Goal: Task Accomplishment & Management: Use online tool/utility

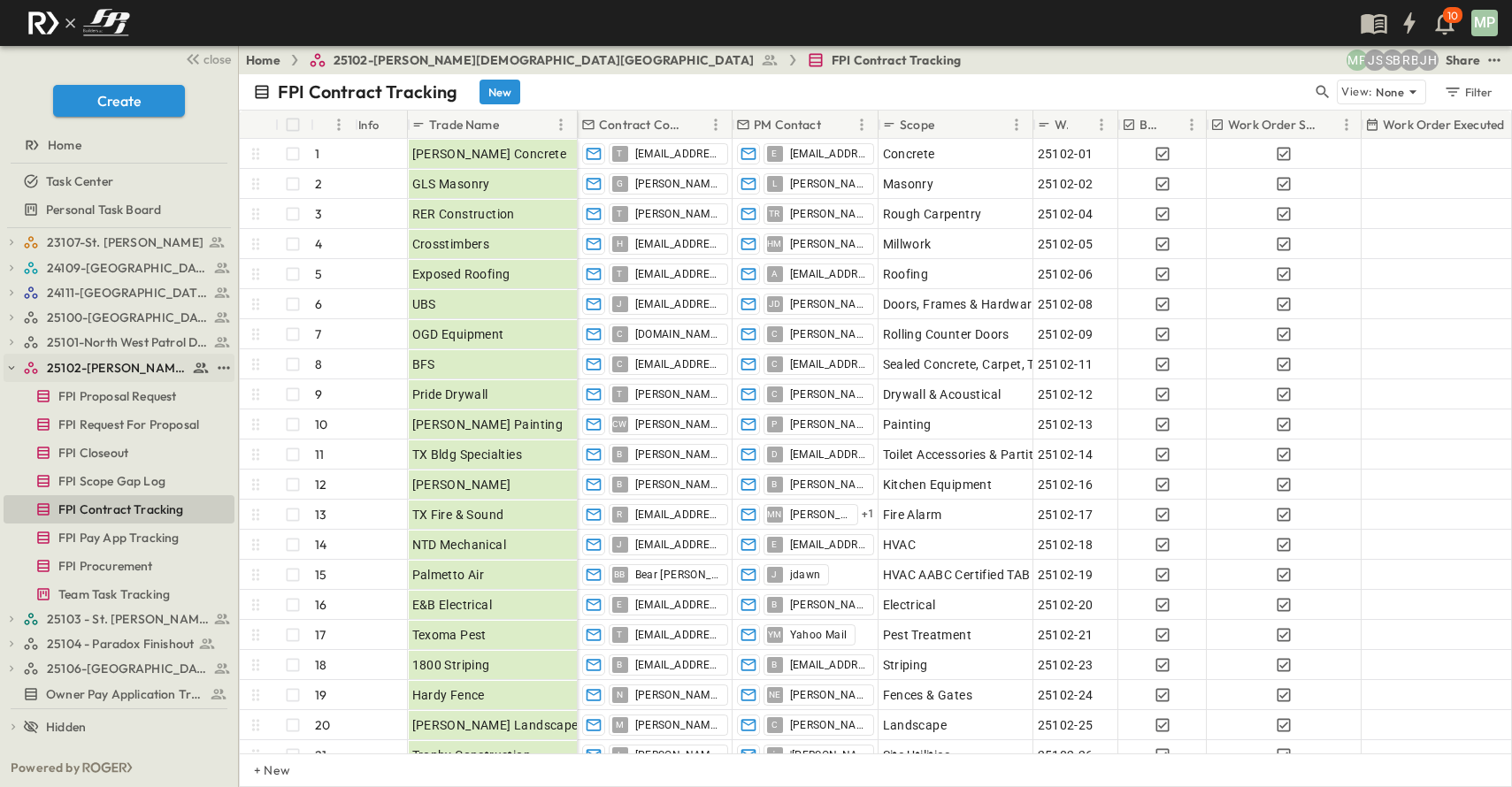
click at [8, 361] on button "button" at bounding box center [11, 368] width 16 height 16
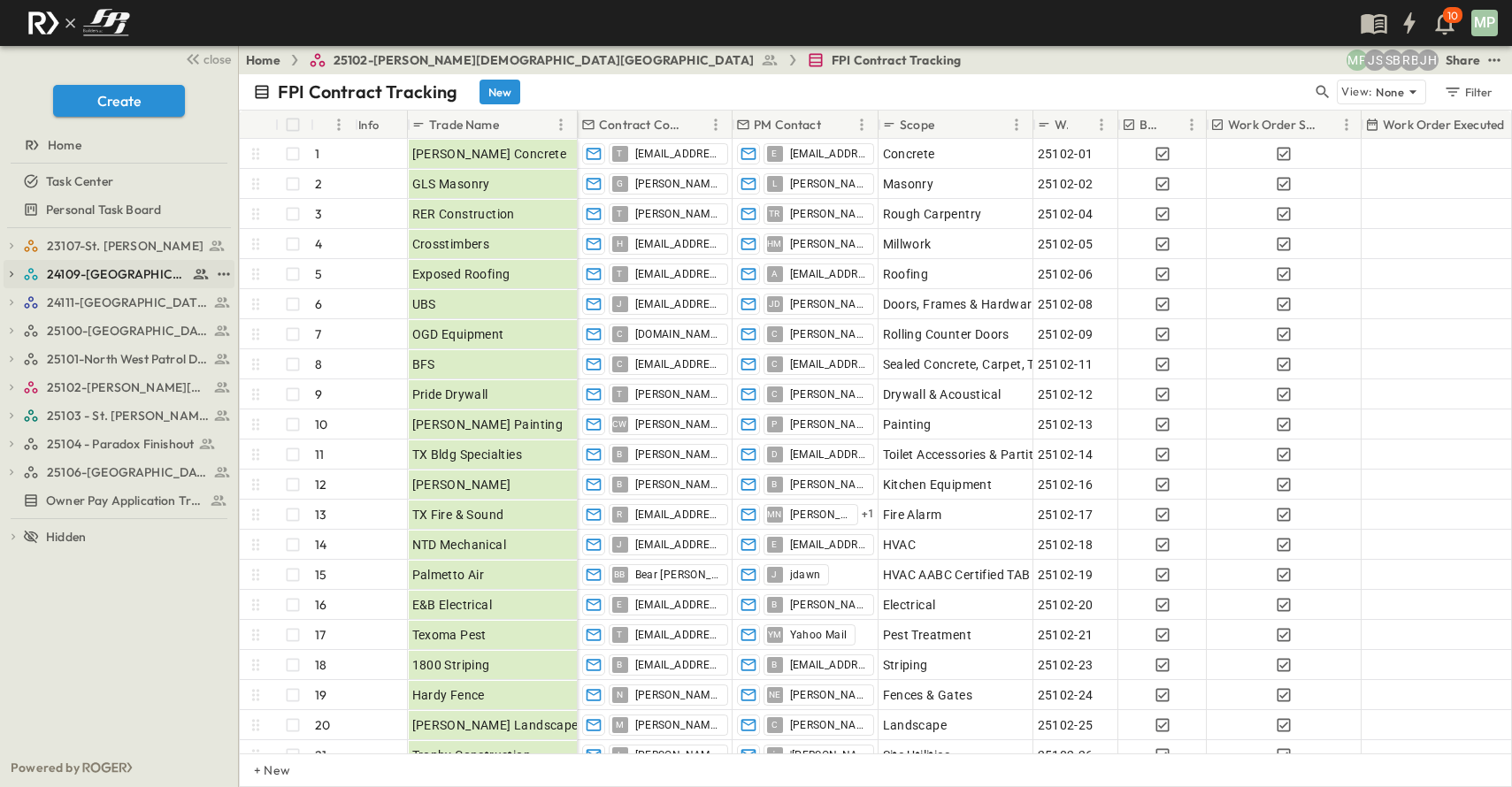
click at [21, 274] on div "24109-[GEOGRAPHIC_DATA][PERSON_NAME]" at bounding box center [119, 274] width 231 height 28
click at [15, 274] on icon "button" at bounding box center [11, 274] width 12 height 12
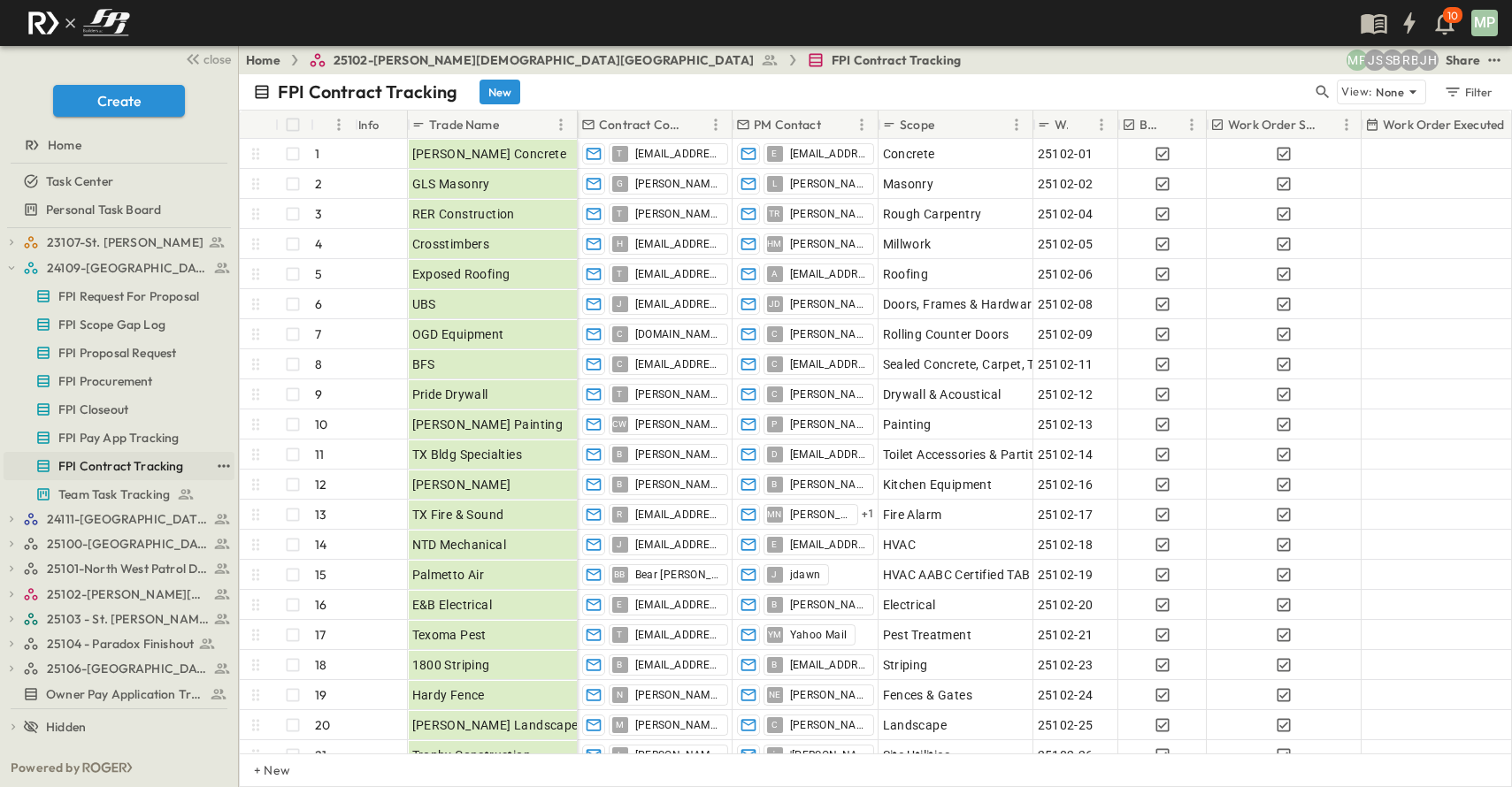
click at [115, 454] on link "FPI Contract Tracking" at bounding box center [106, 466] width 206 height 25
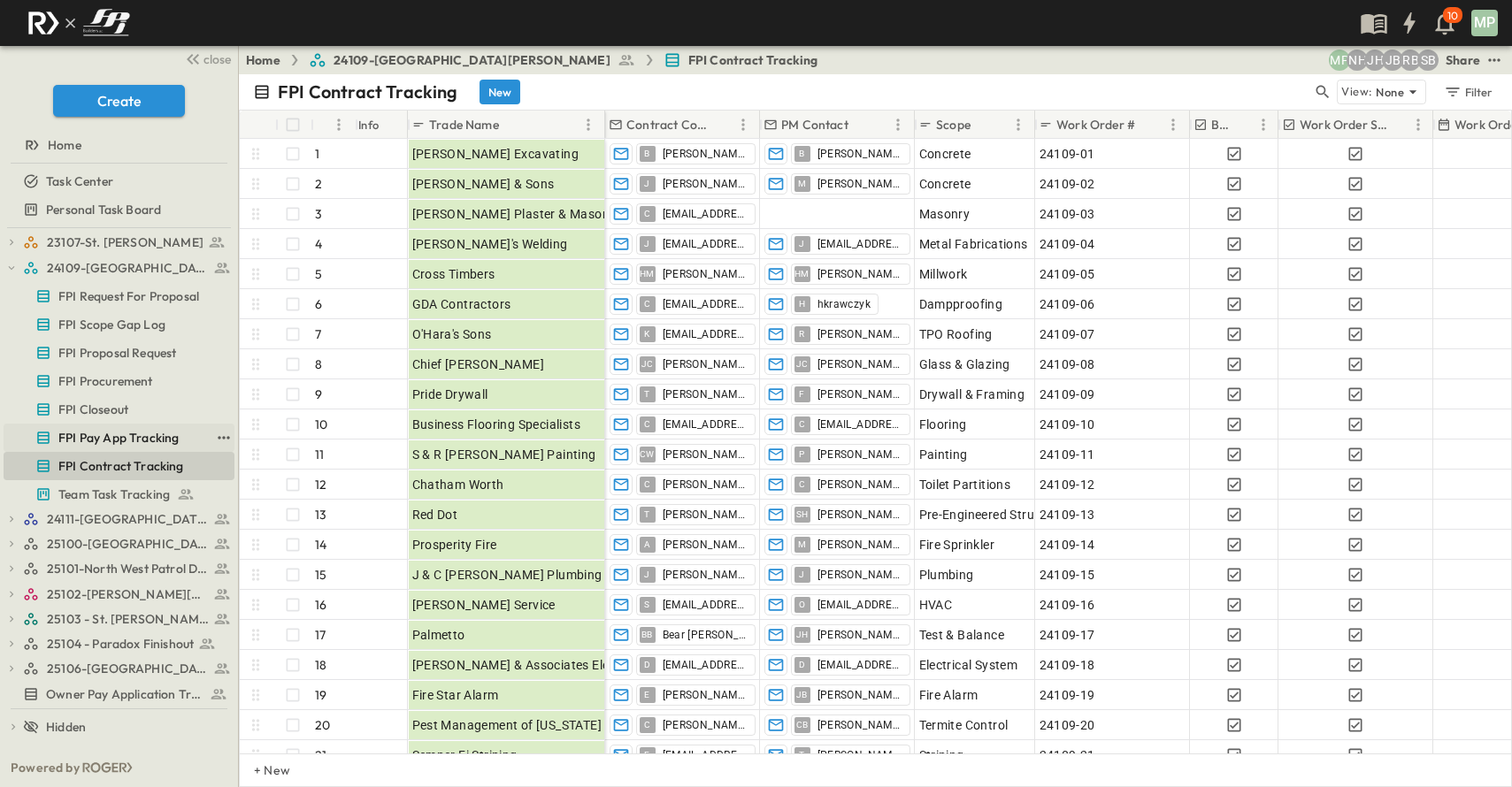
click at [114, 437] on span "FPI Pay App Tracking" at bounding box center [119, 438] width 120 height 18
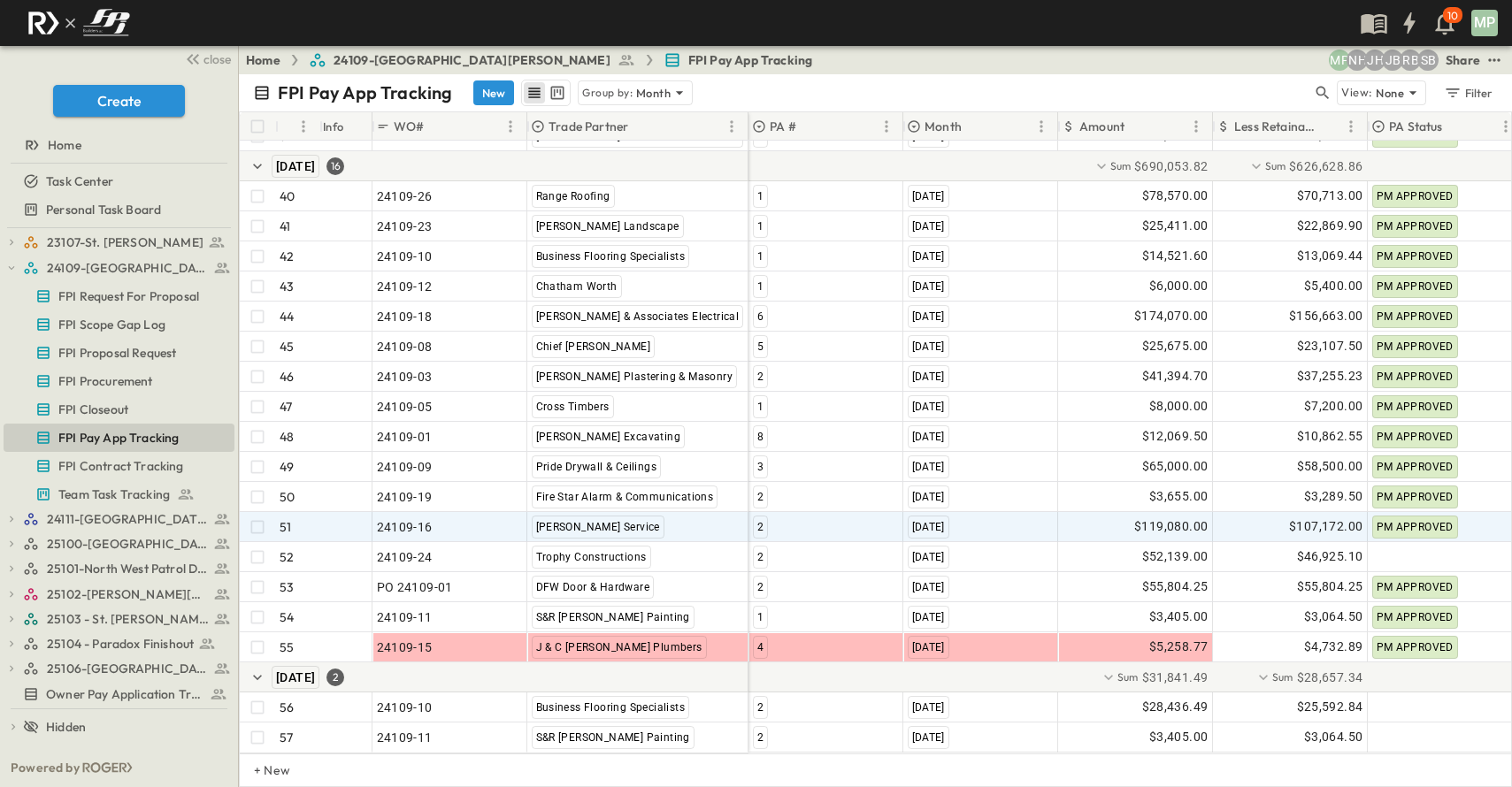
scroll to position [1446, 0]
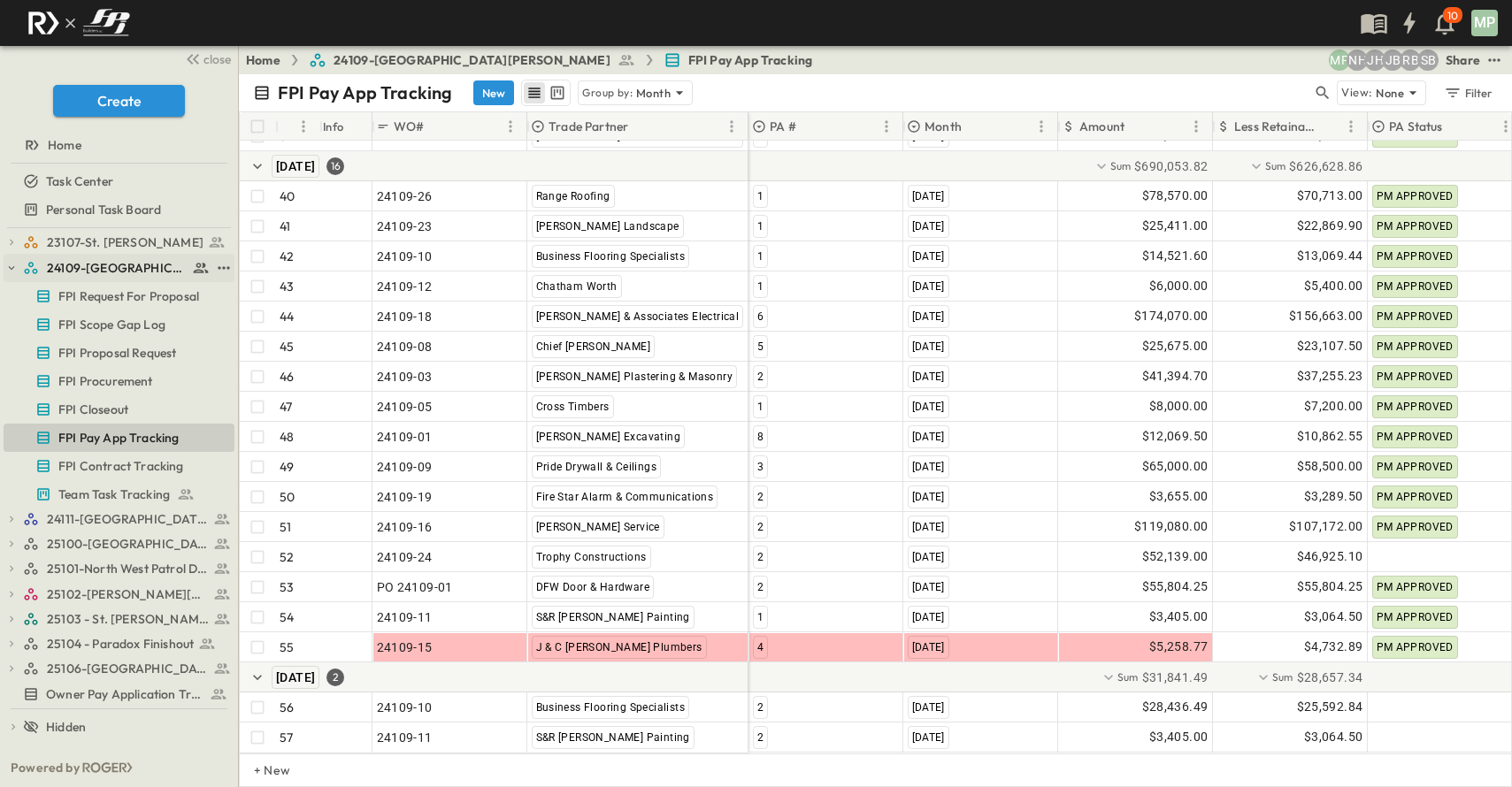
click at [10, 264] on icon "button" at bounding box center [11, 267] width 12 height 12
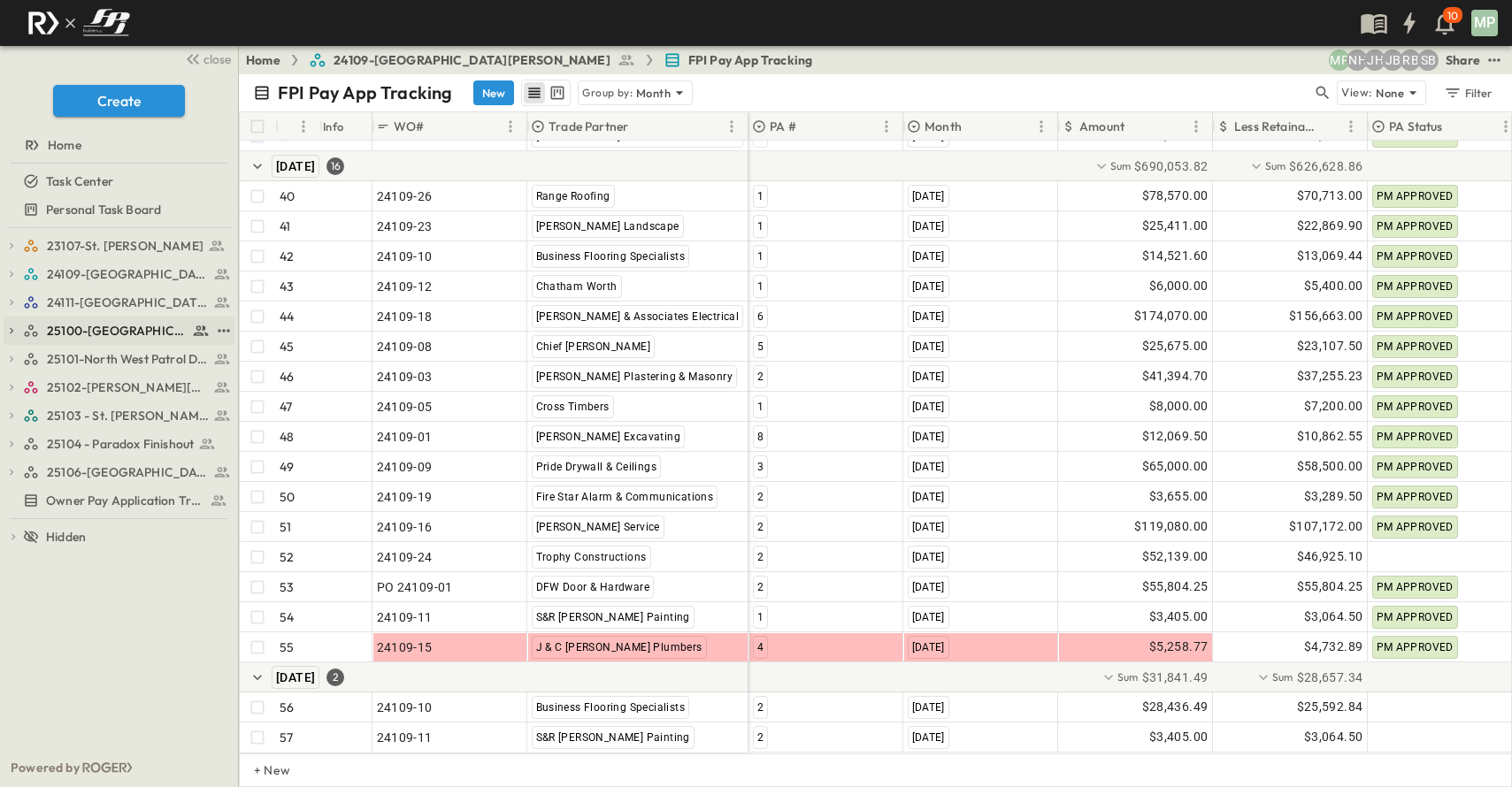
click at [12, 335] on icon "button" at bounding box center [11, 330] width 12 height 12
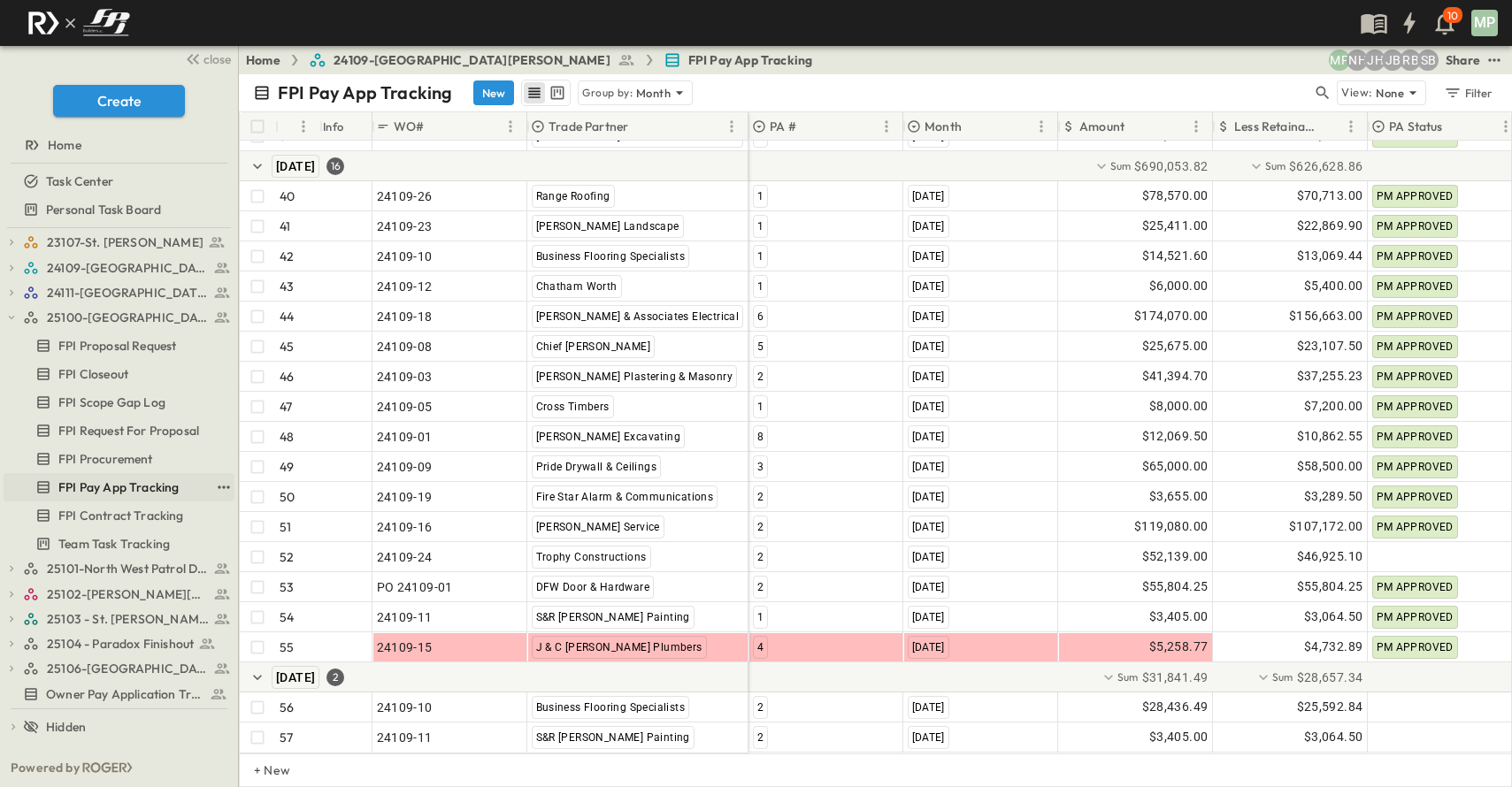
click at [107, 485] on span "FPI Pay App Tracking" at bounding box center [119, 487] width 120 height 18
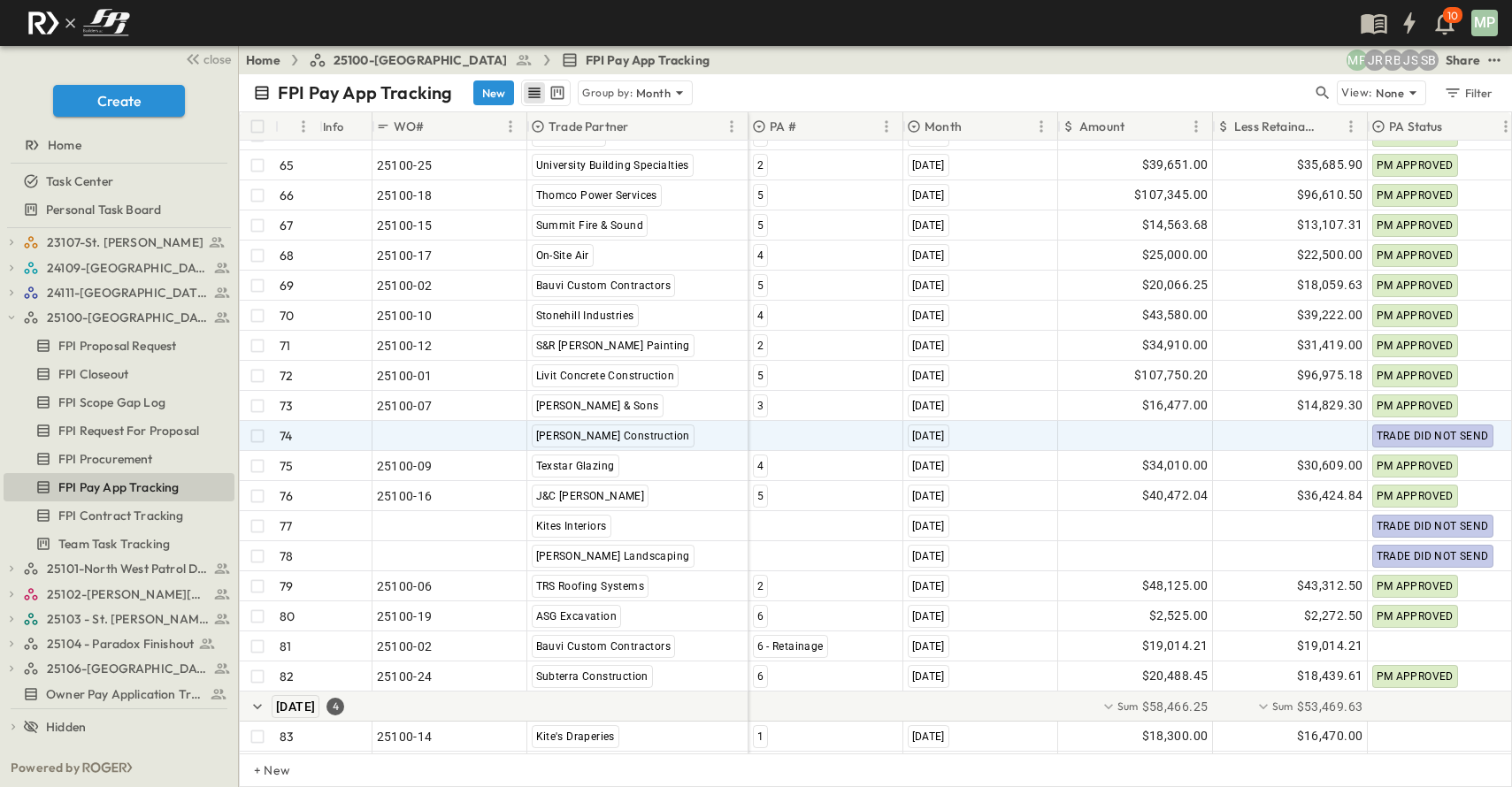
scroll to position [2140, 0]
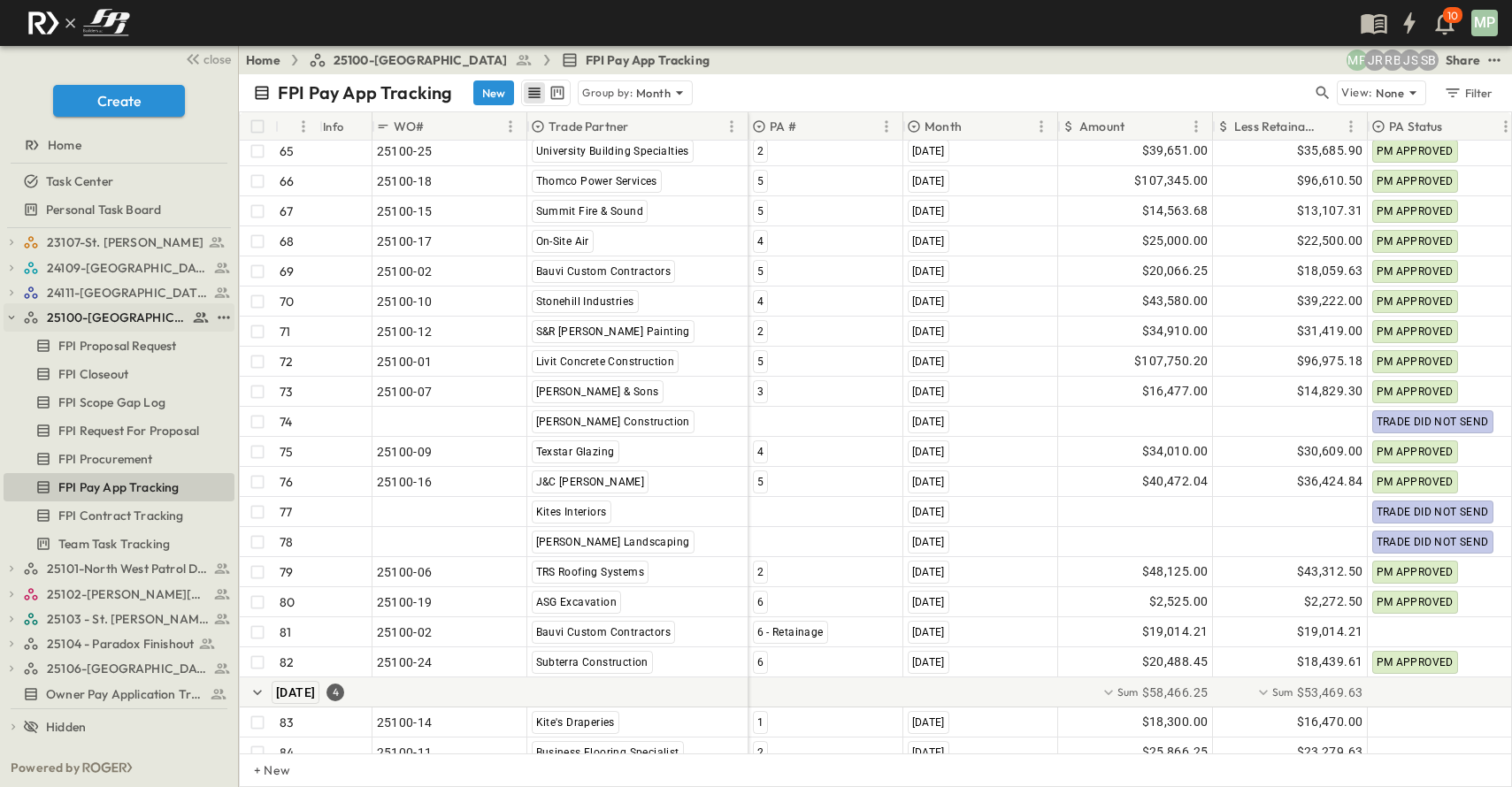
click at [8, 319] on icon "button" at bounding box center [11, 317] width 12 height 12
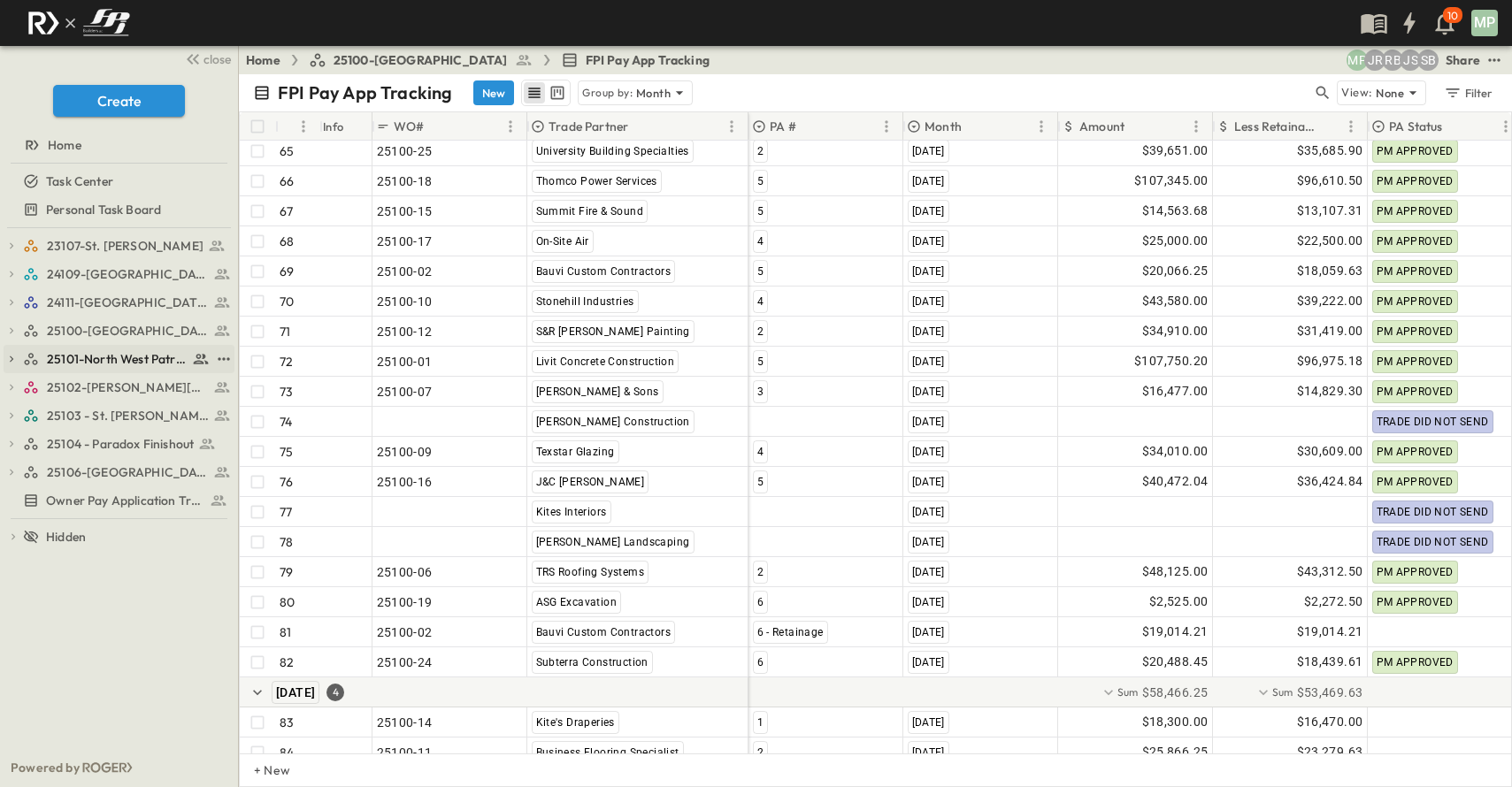
click at [15, 357] on icon "button" at bounding box center [11, 358] width 12 height 12
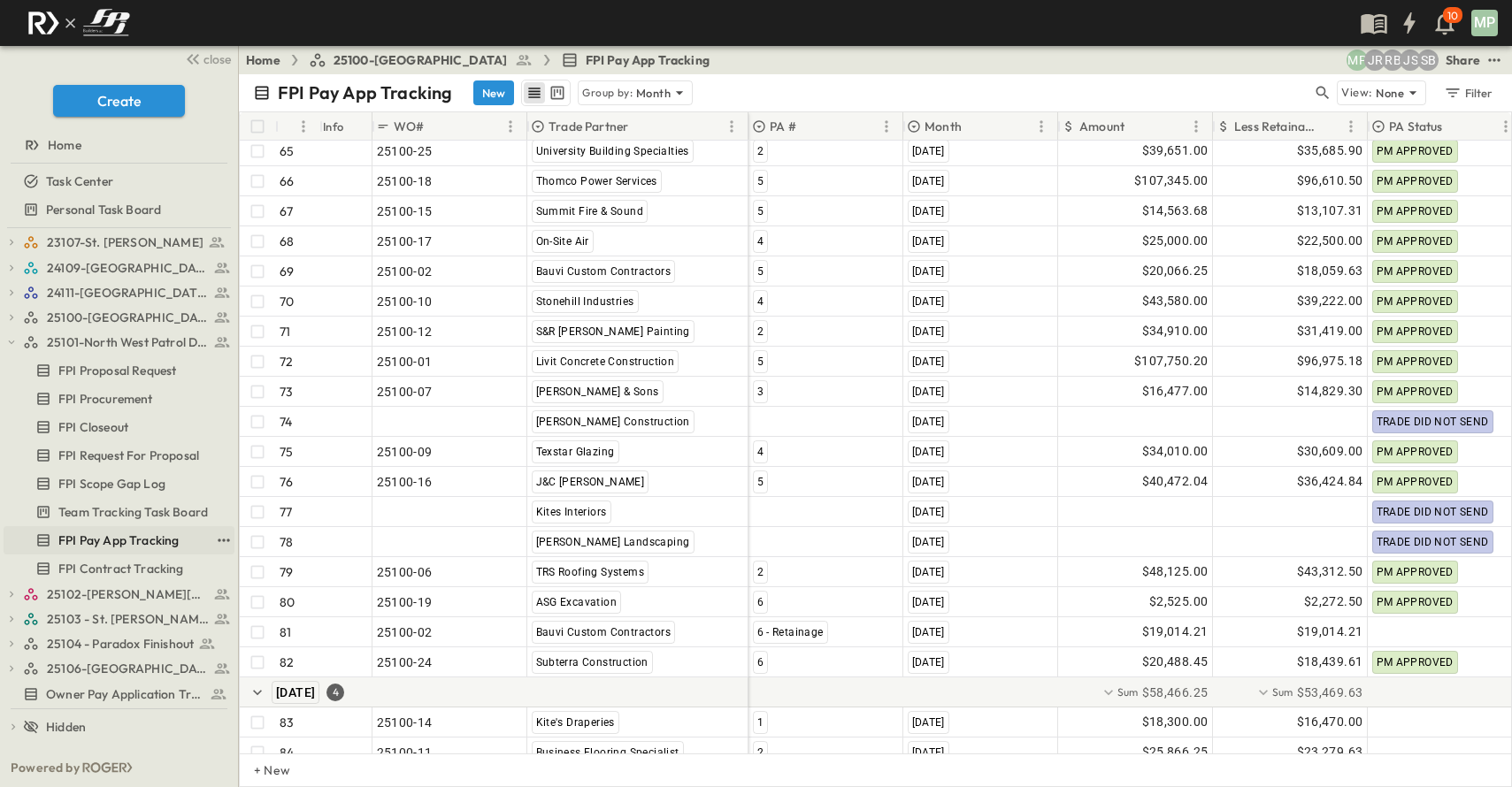
click at [120, 531] on link "FPI Pay App Tracking" at bounding box center [106, 541] width 206 height 25
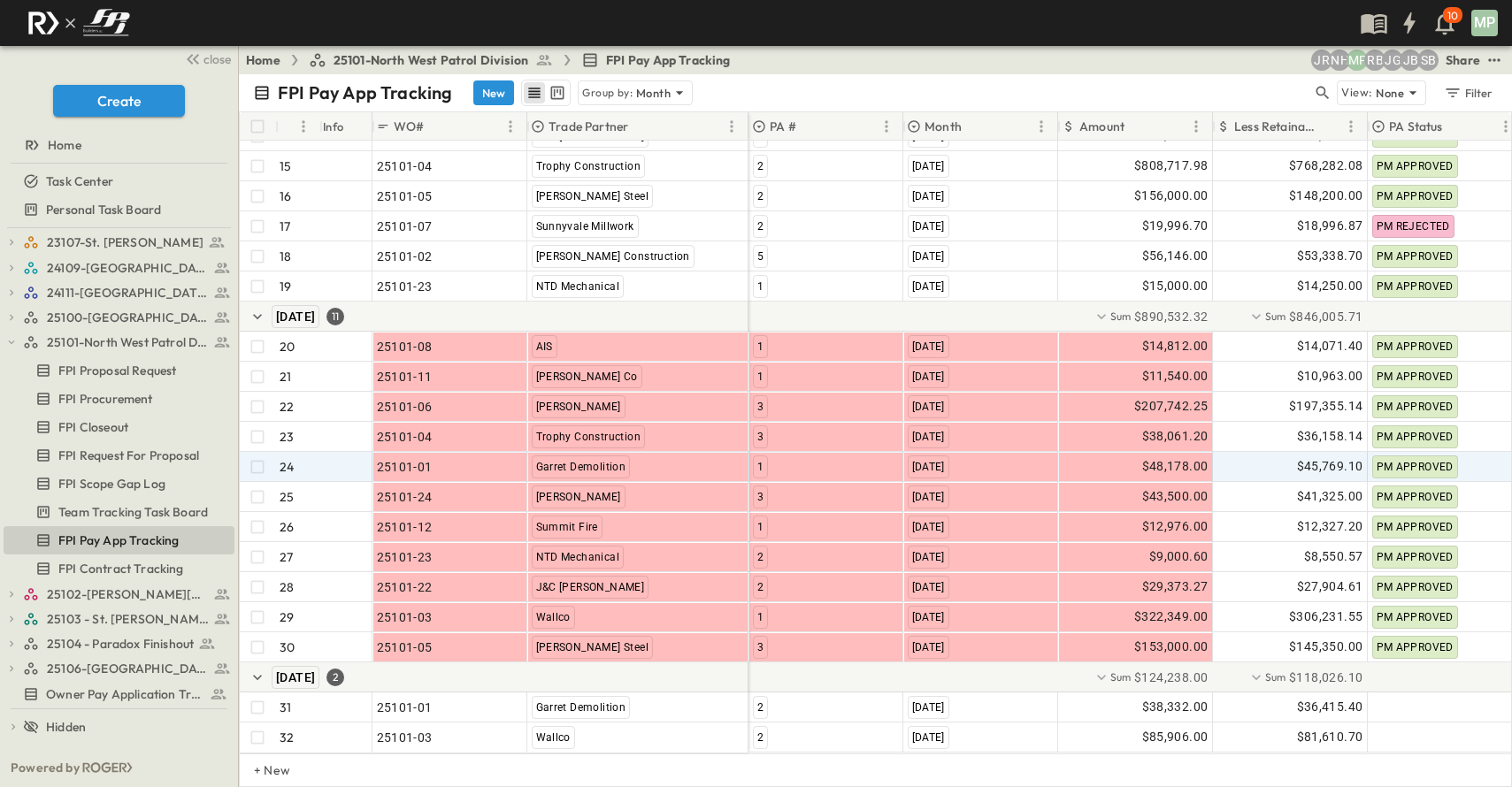
scroll to position [574, 0]
click at [7, 344] on icon "button" at bounding box center [11, 342] width 12 height 12
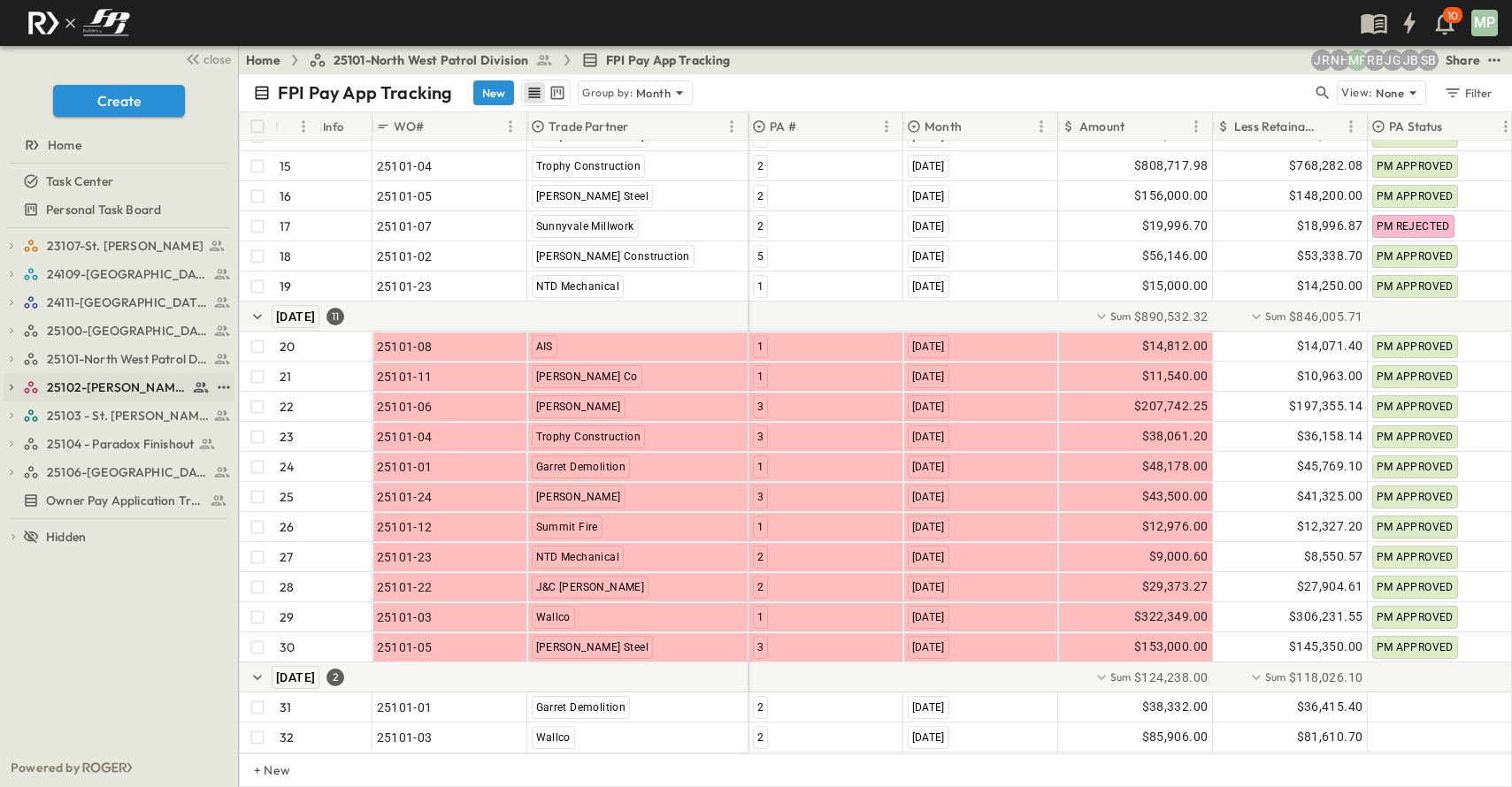
click at [8, 385] on icon "button" at bounding box center [11, 386] width 12 height 12
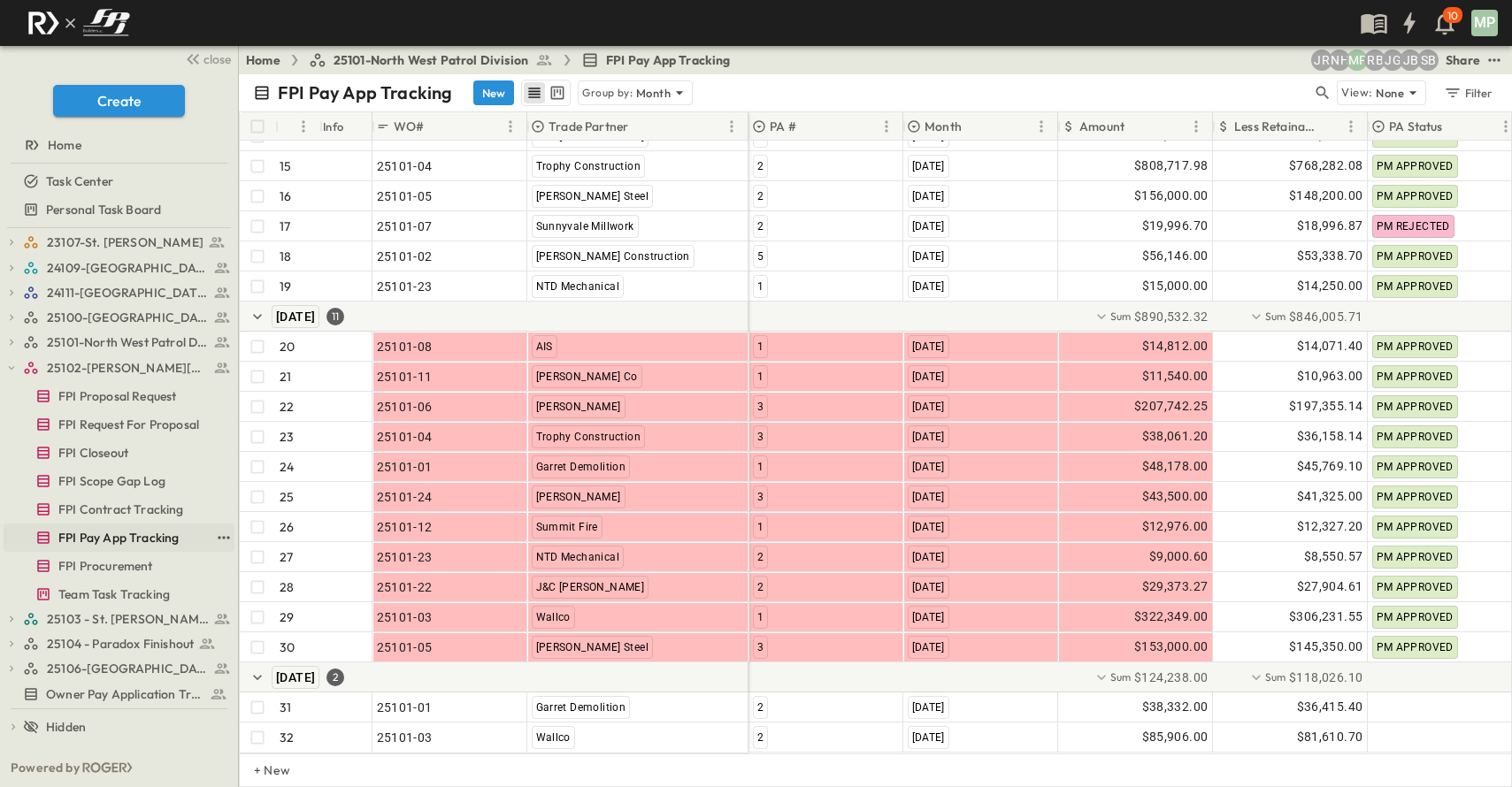
click at [115, 538] on span "FPI Pay App Tracking" at bounding box center [119, 538] width 120 height 18
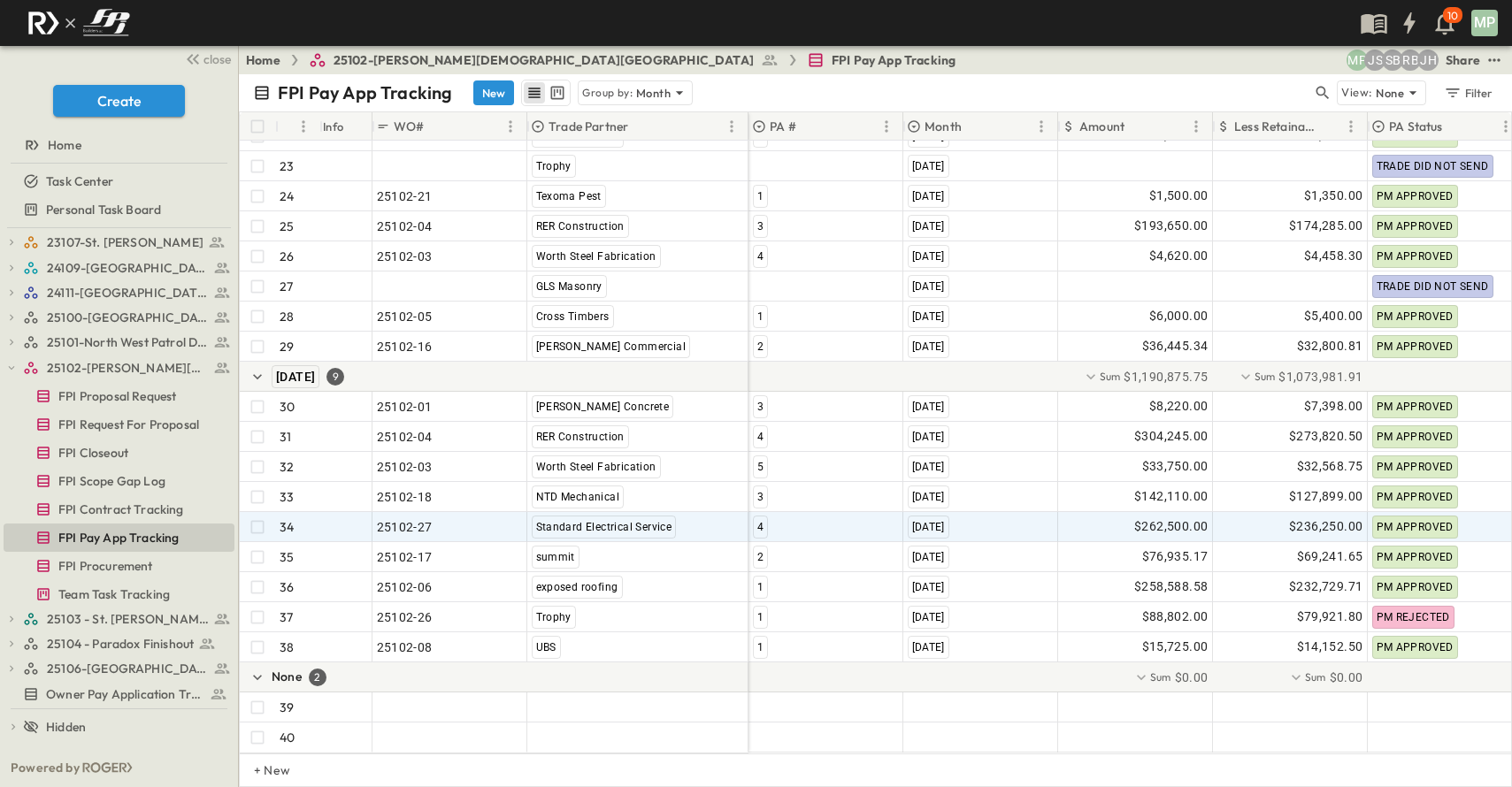
scroll to position [784, 0]
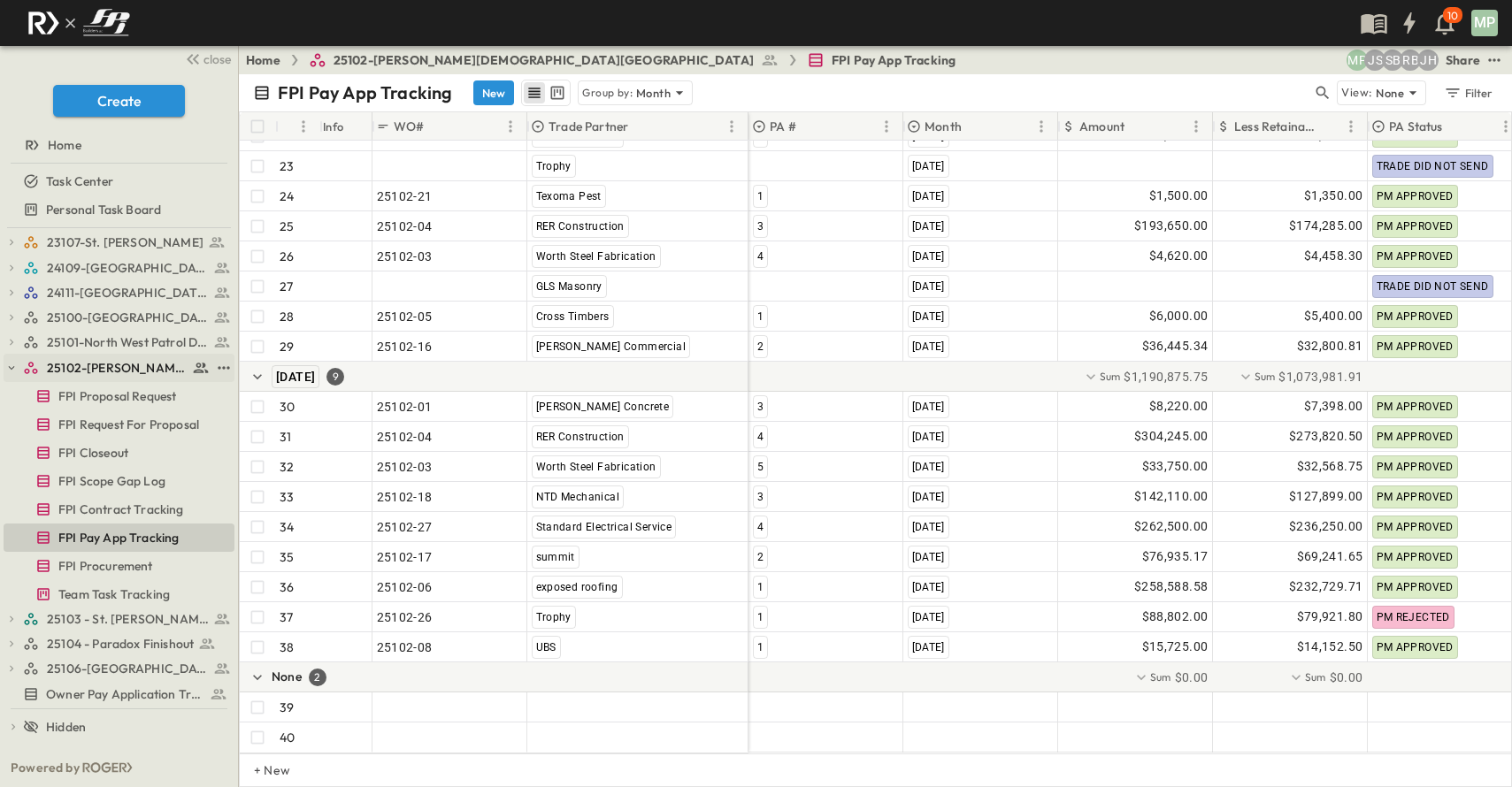
click at [7, 365] on icon "button" at bounding box center [11, 368] width 12 height 12
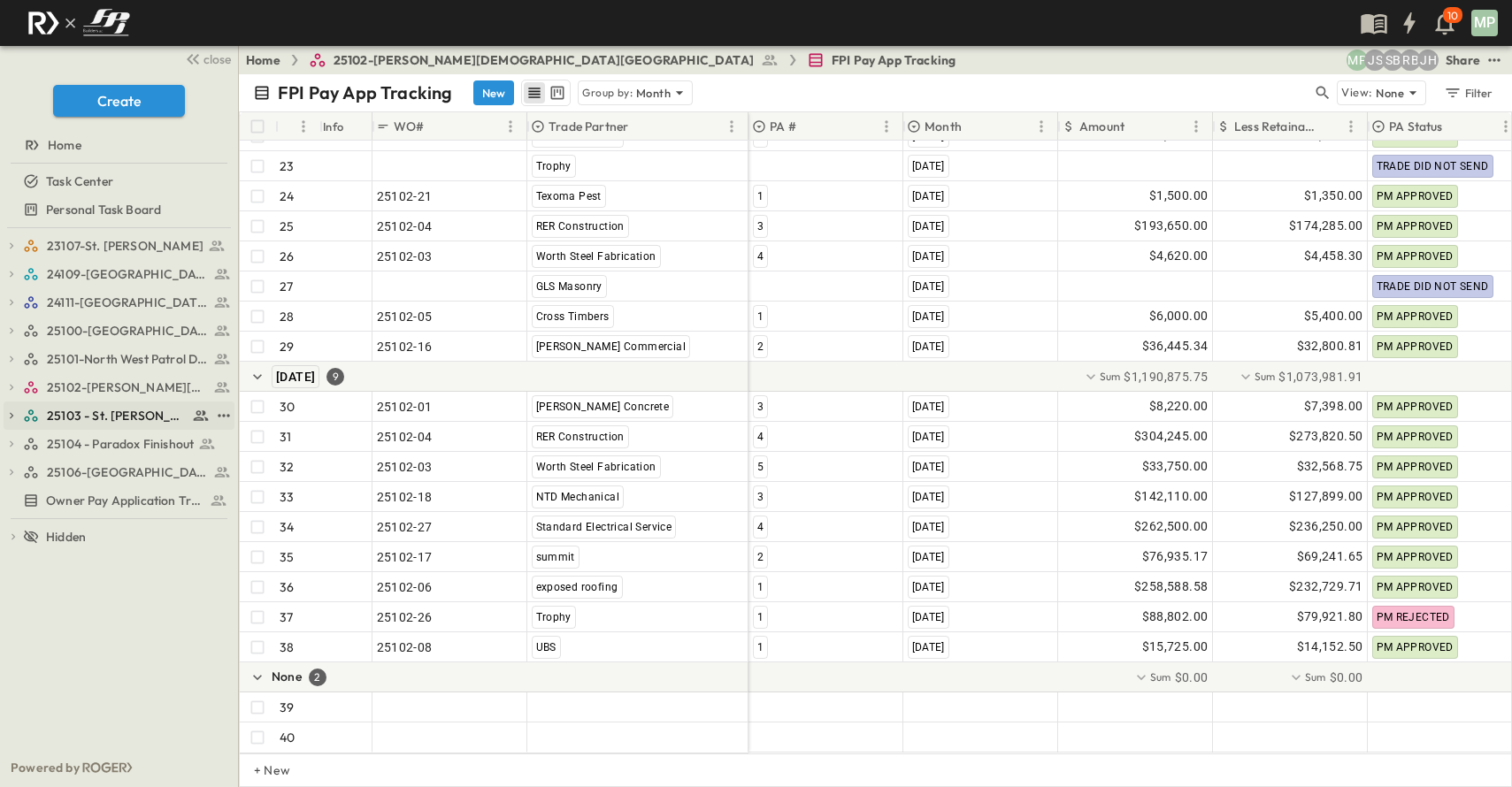
click at [14, 404] on div "25103 - St. [PERSON_NAME] Phase 2" at bounding box center [119, 415] width 231 height 28
click at [14, 410] on icon "button" at bounding box center [11, 415] width 12 height 12
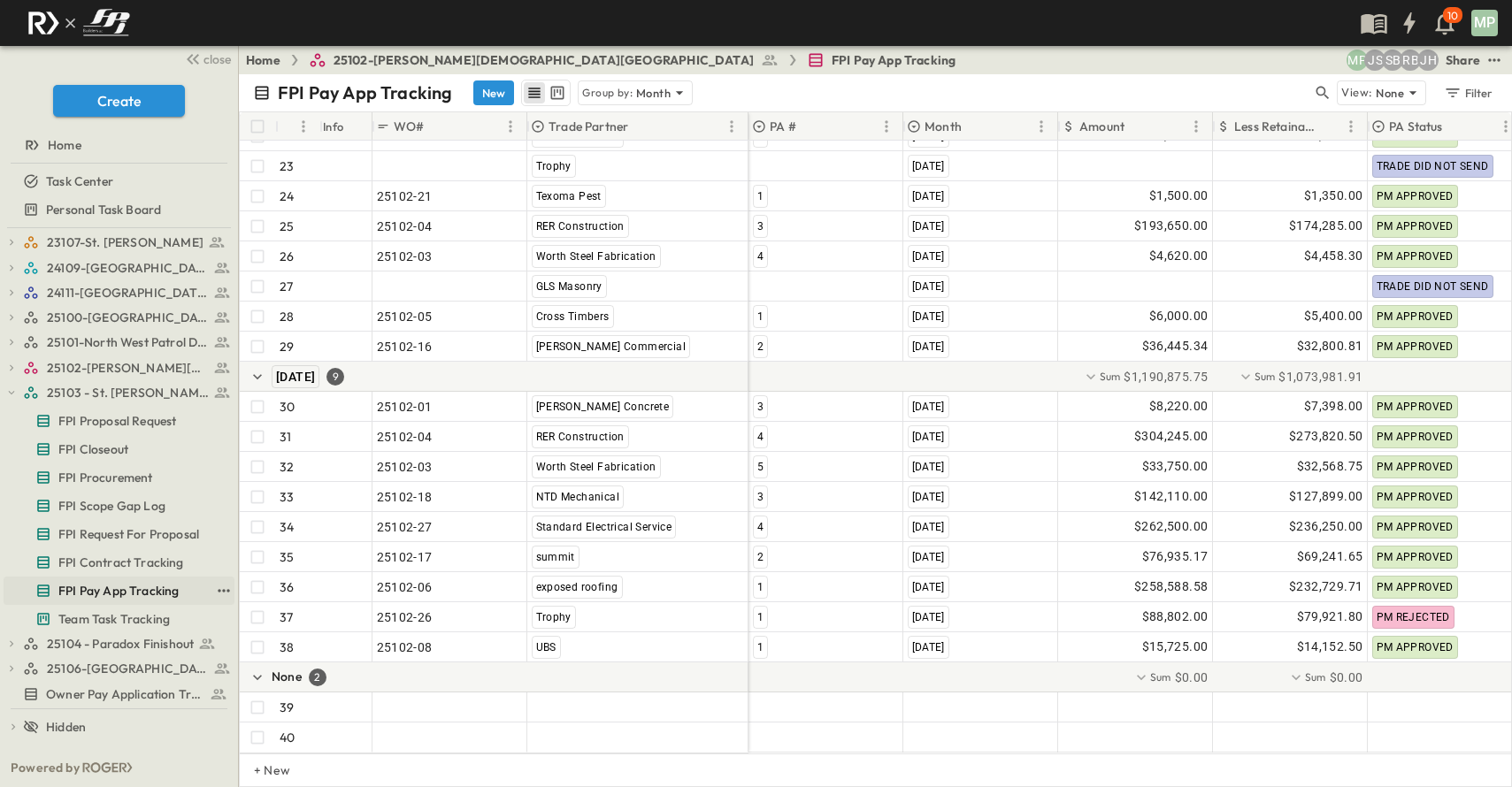
click at [96, 579] on link "FPI Pay App Tracking" at bounding box center [106, 591] width 206 height 25
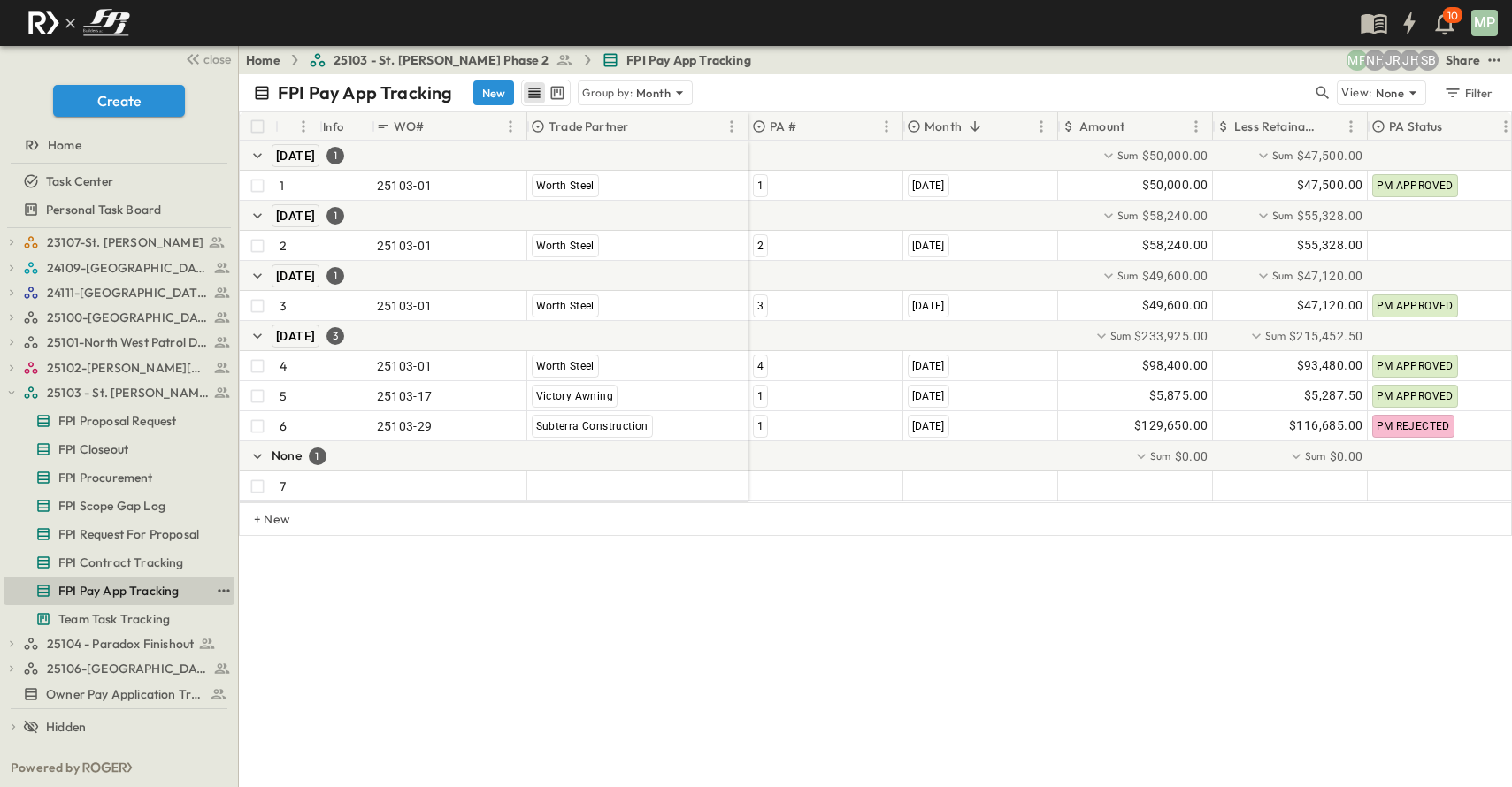
click at [72, 584] on span "FPI Pay App Tracking" at bounding box center [119, 590] width 120 height 18
click at [10, 390] on icon "button" at bounding box center [11, 392] width 12 height 12
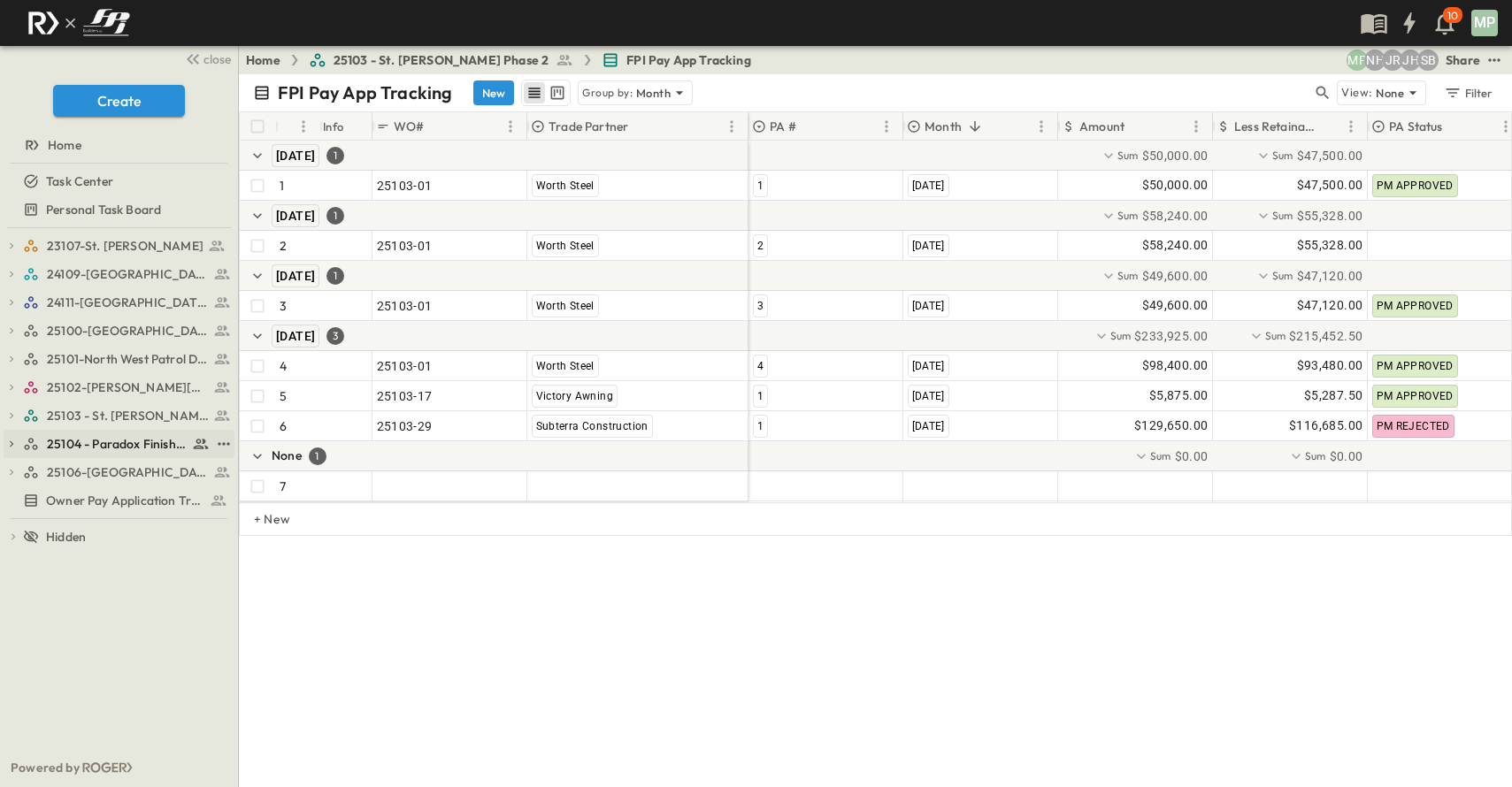
click at [16, 440] on icon "button" at bounding box center [11, 443] width 12 height 12
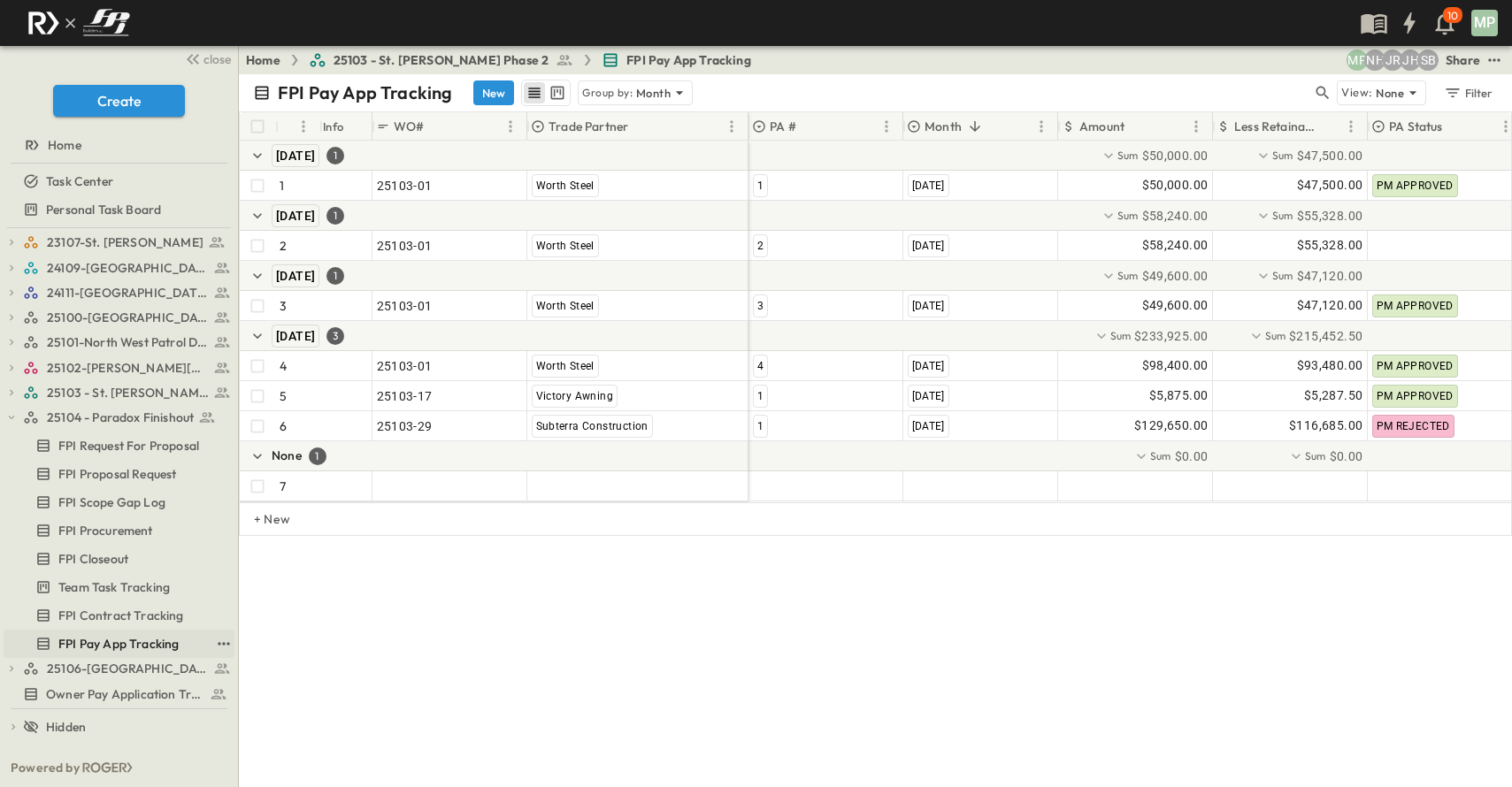
click at [132, 635] on span "FPI Pay App Tracking" at bounding box center [119, 643] width 120 height 18
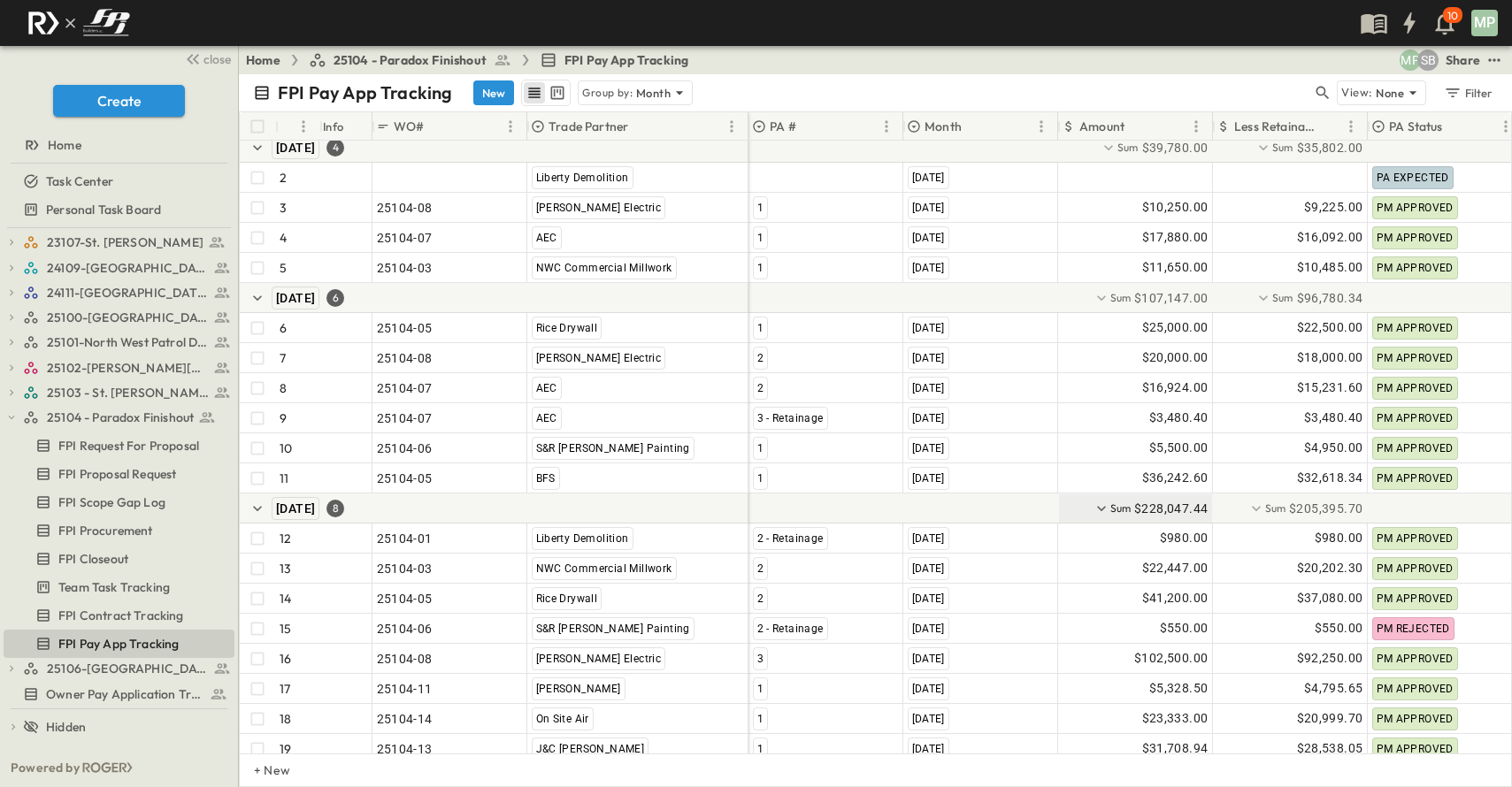
scroll to position [92, 0]
